Goal: Find contact information: Find contact information

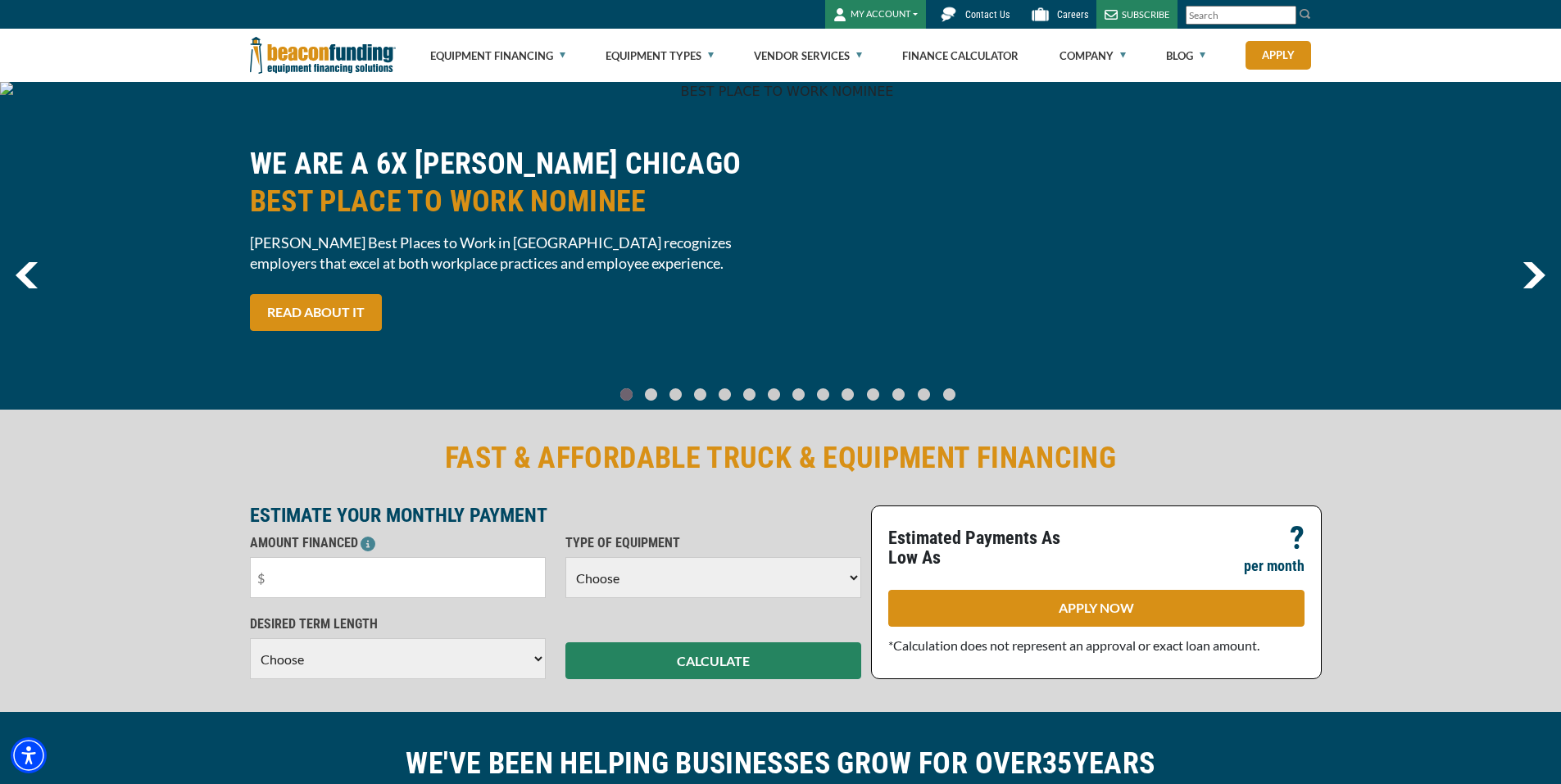
click at [974, 20] on link "Contact Us" at bounding box center [973, 14] width 92 height 28
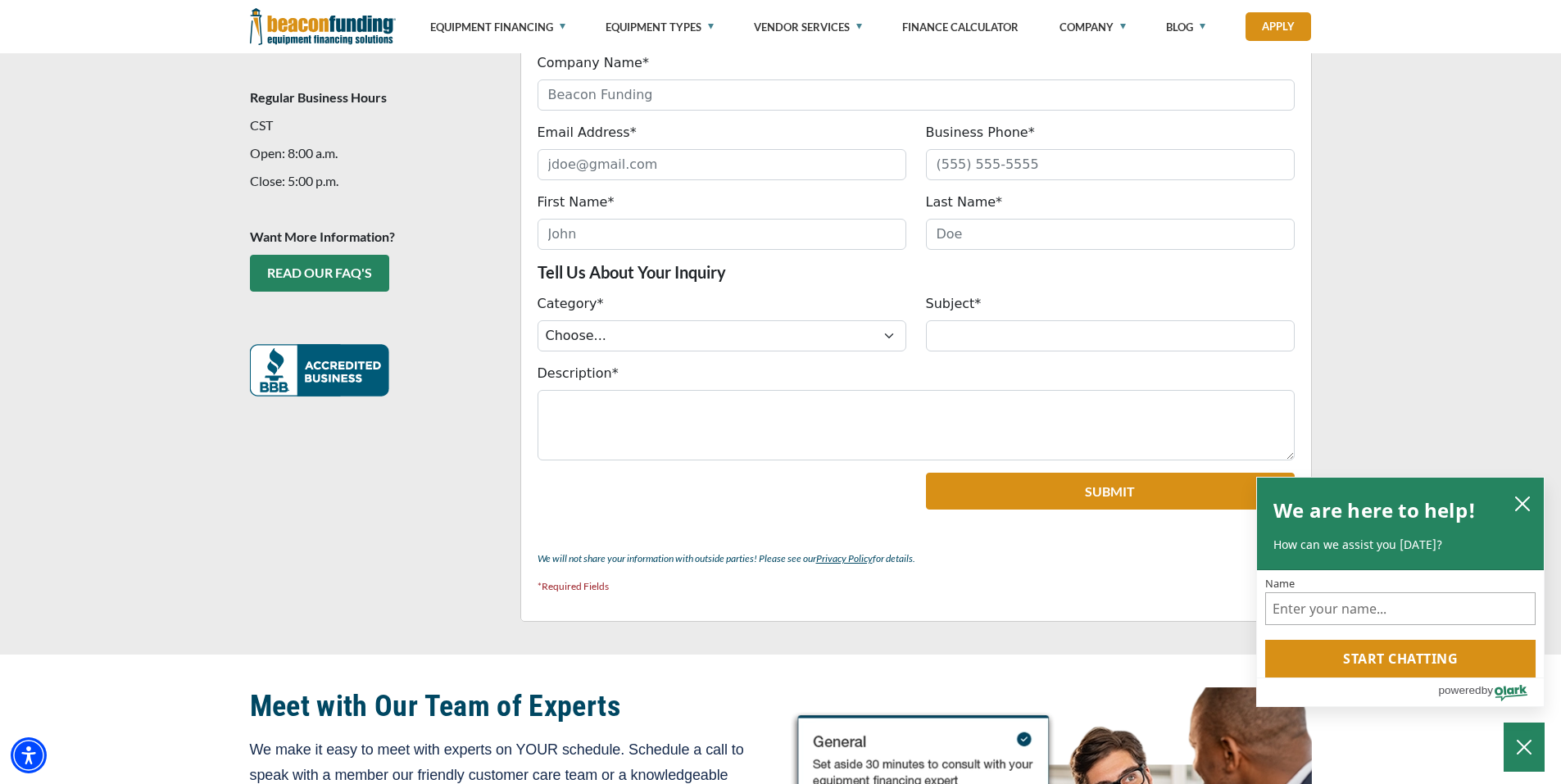
scroll to position [492, 0]
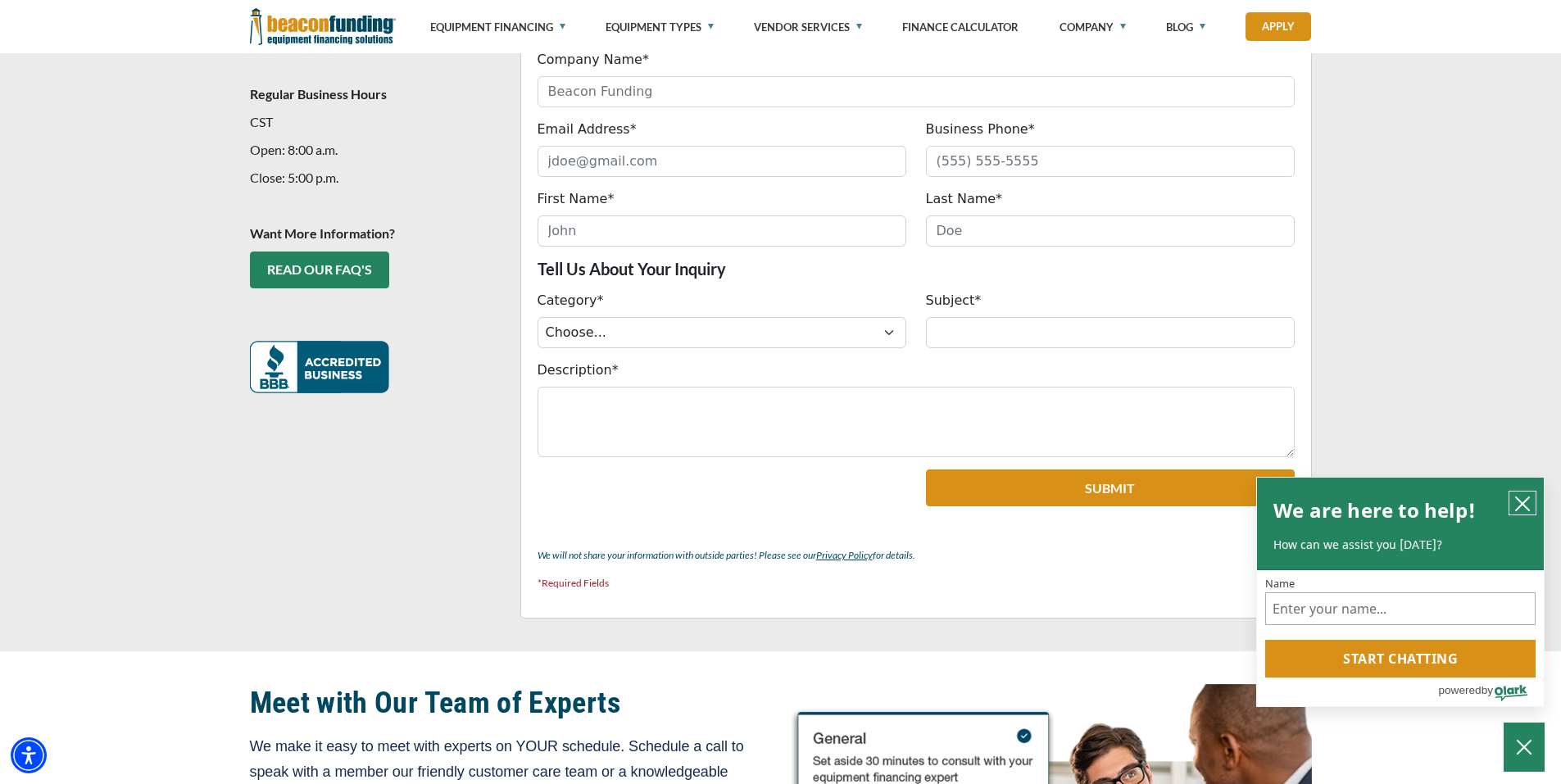
click at [1530, 510] on icon "close chatbox" at bounding box center [1523, 503] width 17 height 17
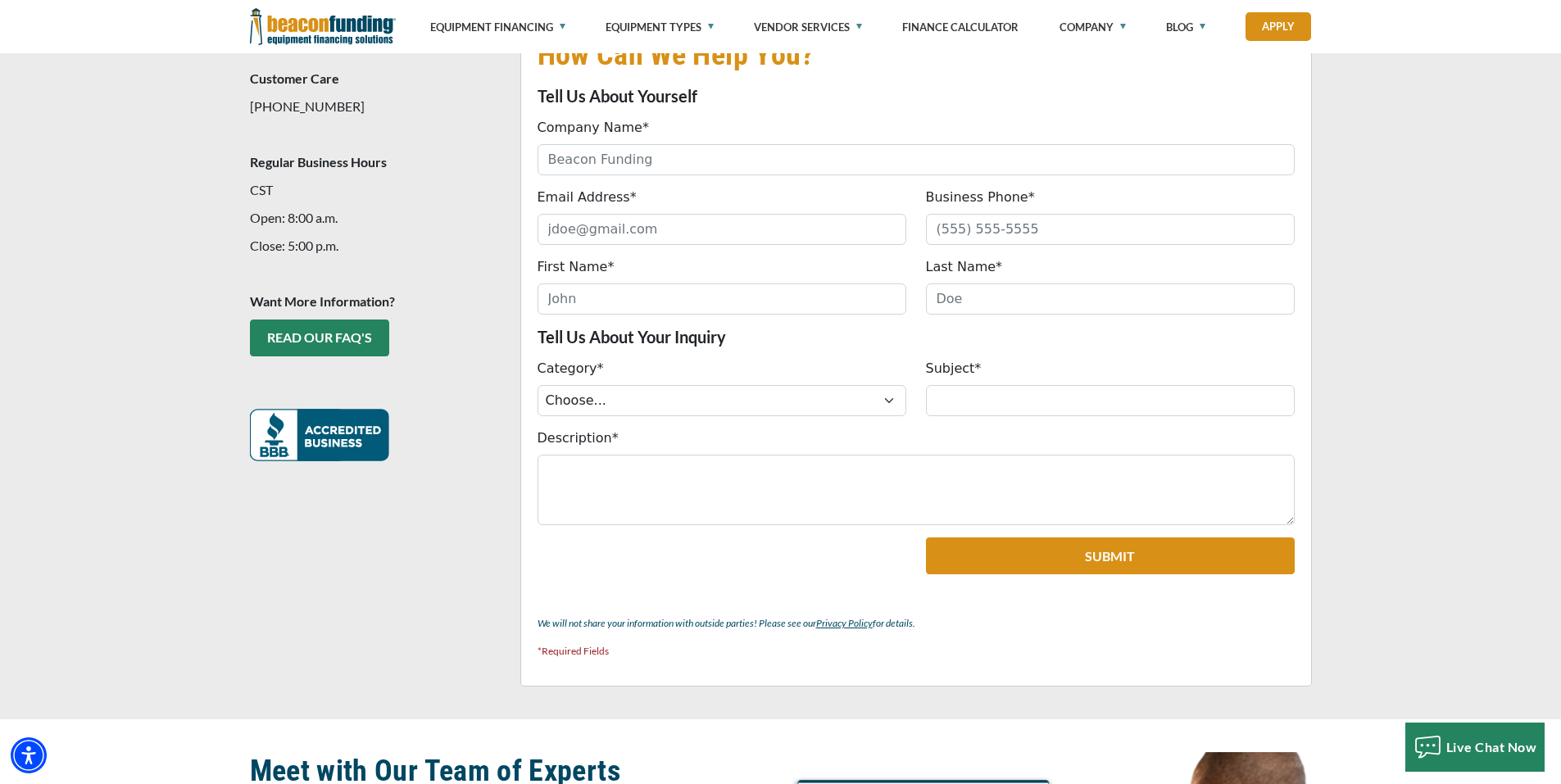
scroll to position [410, 0]
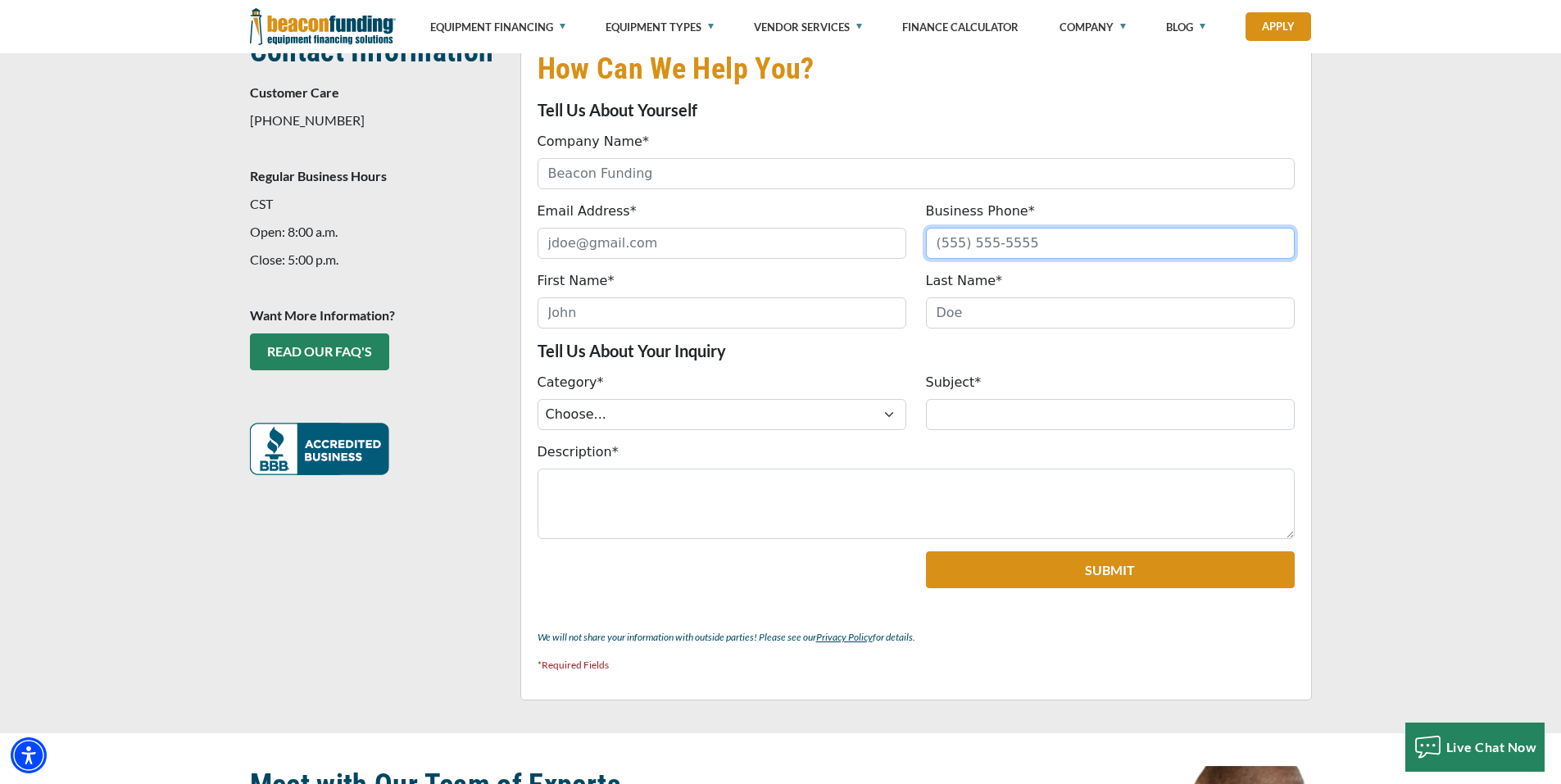
click at [993, 242] on input "Business Phone*" at bounding box center [1111, 242] width 369 height 31
click at [452, 271] on span "Contact Information Customer Care 847-897-2484 Regular Business Hours CST Open:…" at bounding box center [374, 254] width 250 height 442
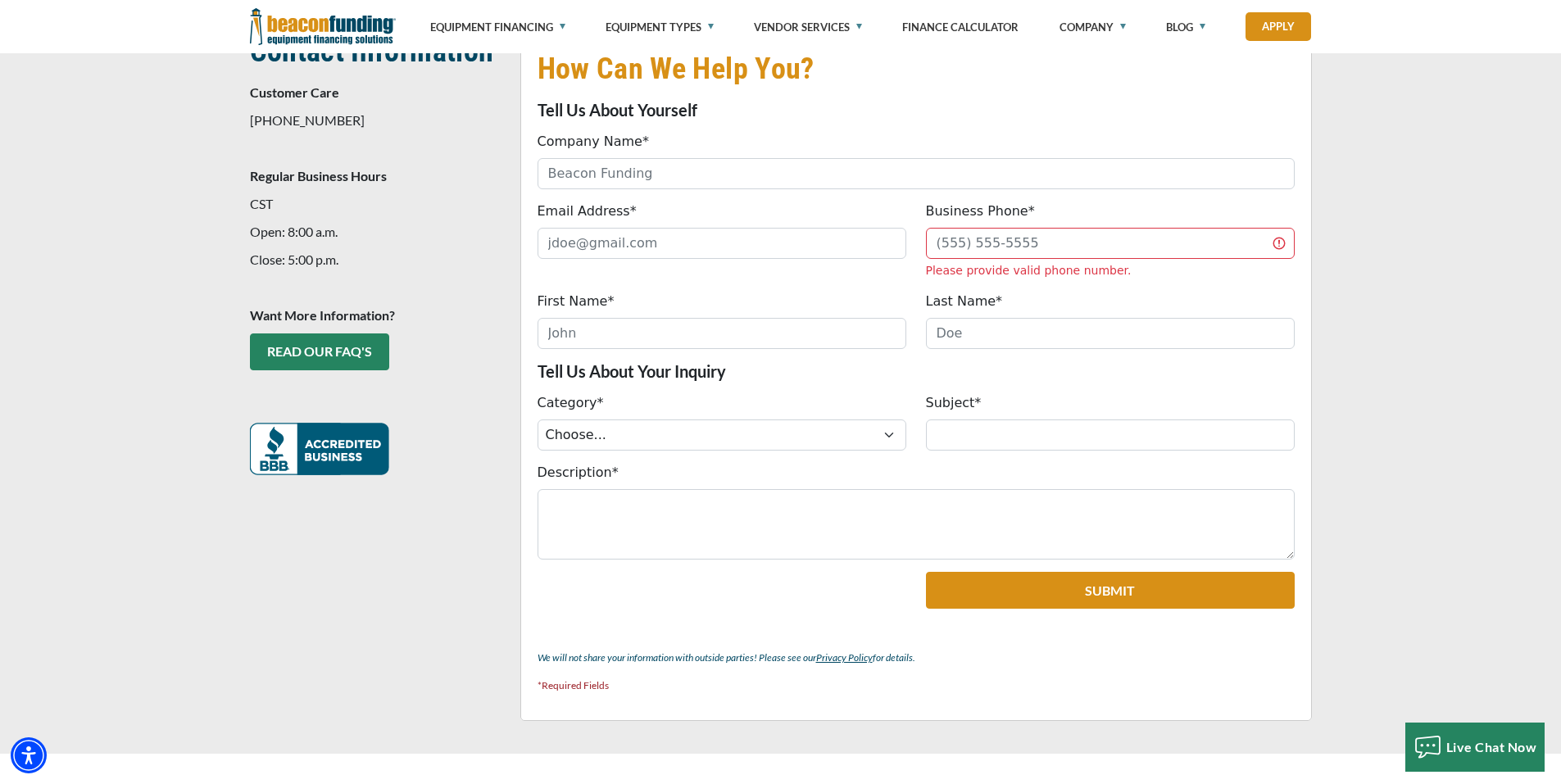
scroll to position [327, 0]
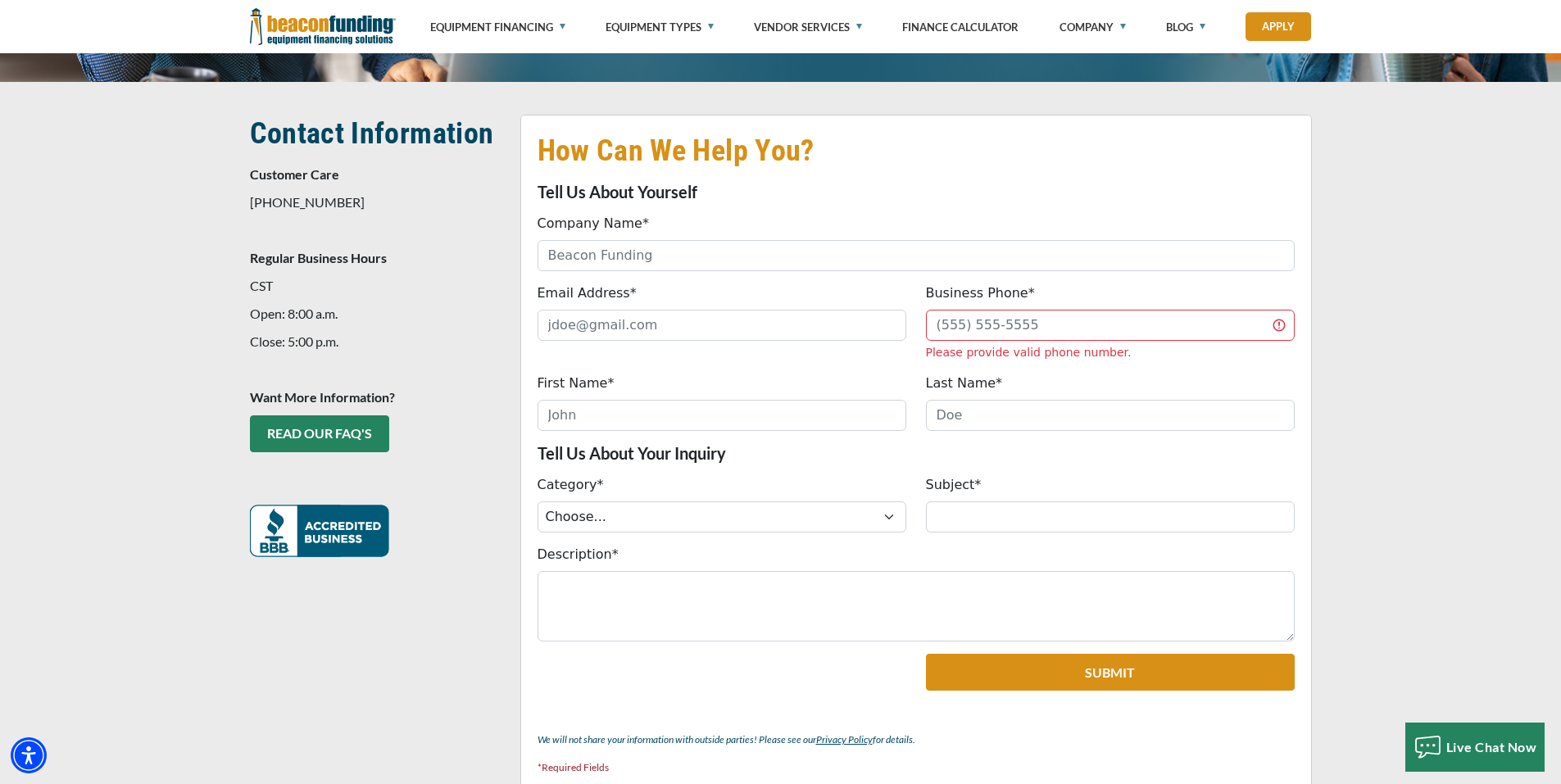
click at [1426, 320] on div "How Can We Help You? Tell Us About Yourself Company Name* Please provide a vali…" at bounding box center [780, 459] width 1561 height 754
click at [1479, 143] on div "How Can We Help You? Tell Us About Yourself Company Name* Please provide a vali…" at bounding box center [780, 459] width 1561 height 754
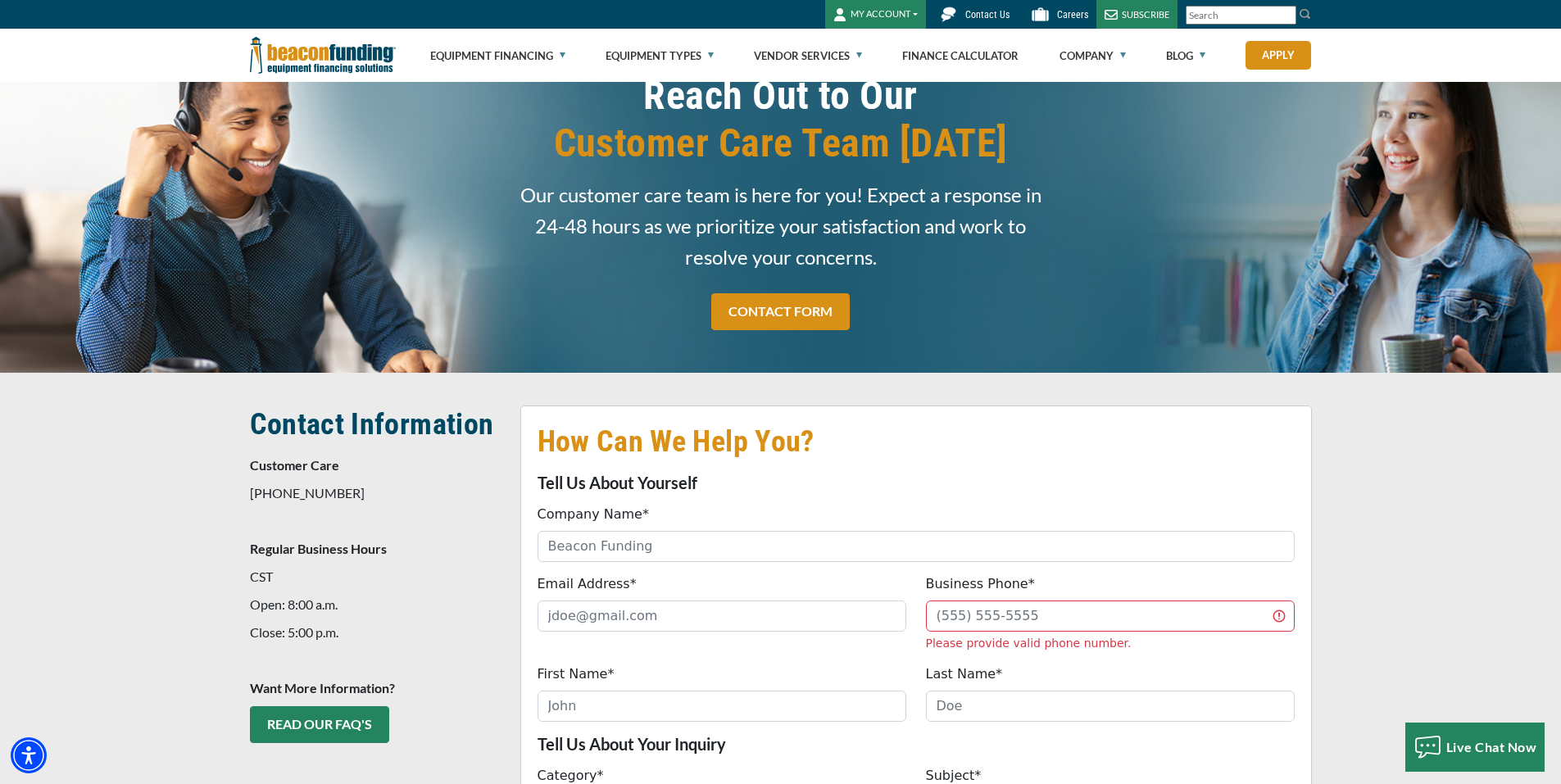
scroll to position [0, 0]
